Goal: Register for event/course

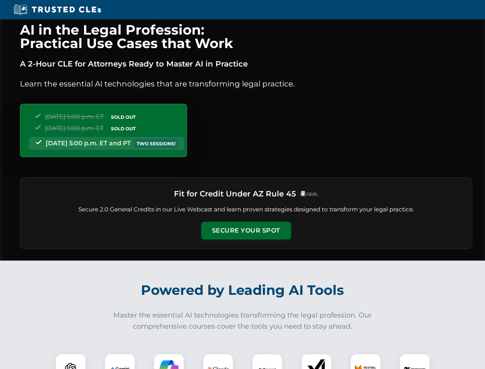
click at [246, 230] on button "Secure Your Spot" at bounding box center [246, 231] width 90 height 18
click at [71, 361] on img at bounding box center [71, 369] width 22 height 22
